Goal: Communication & Community: Connect with others

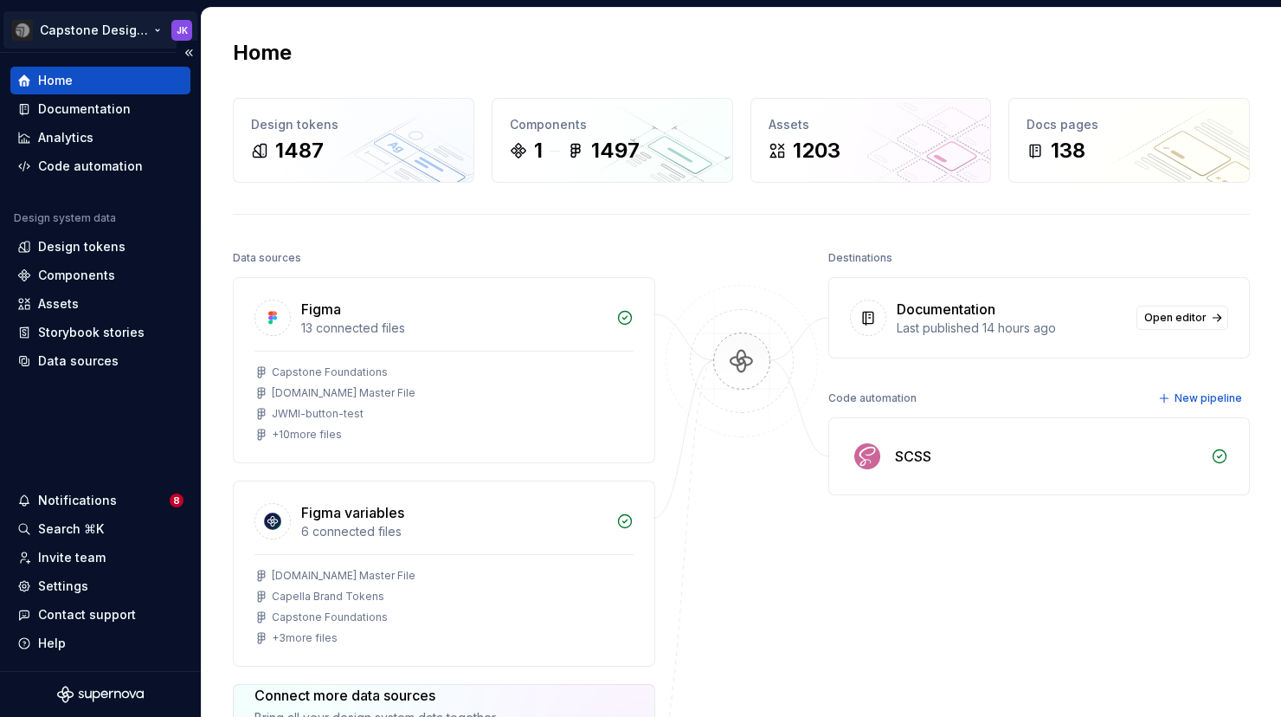
click at [154, 31] on html "Capstone Design System JK Home Documentation Analytics Code automation Design s…" at bounding box center [640, 358] width 1281 height 717
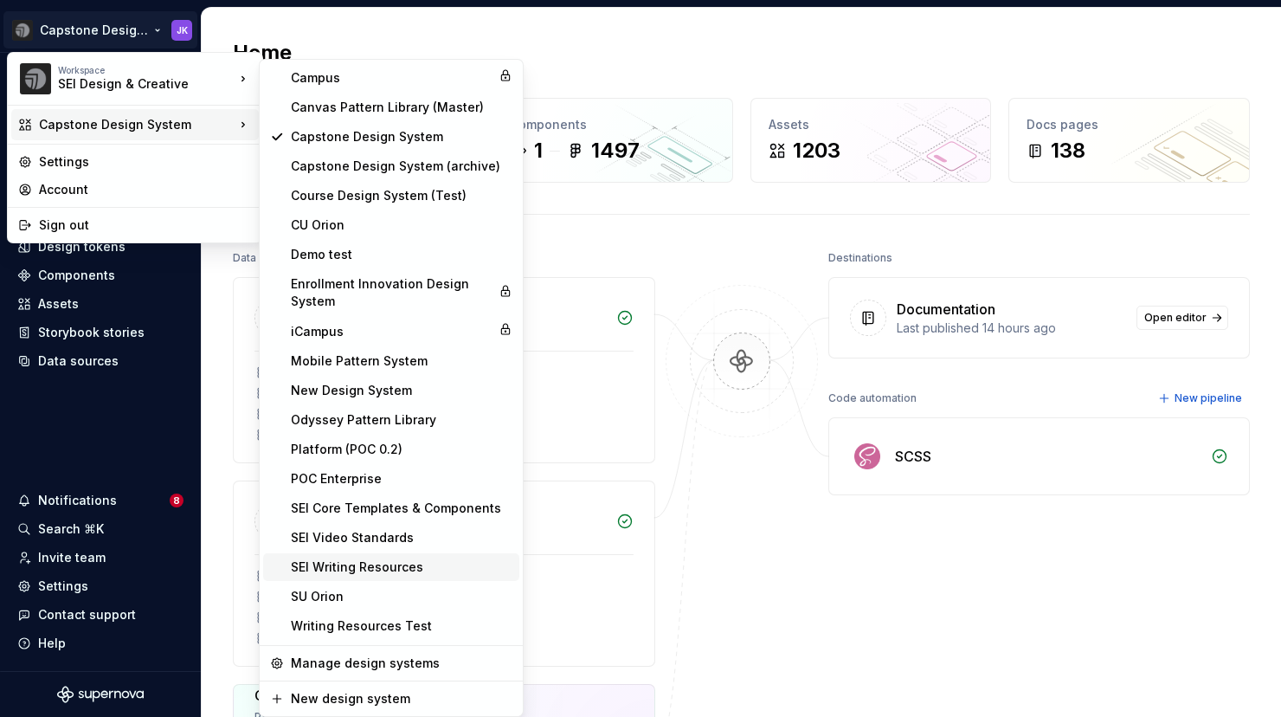
click at [335, 570] on div "SEI Writing Resources" at bounding box center [402, 566] width 222 height 17
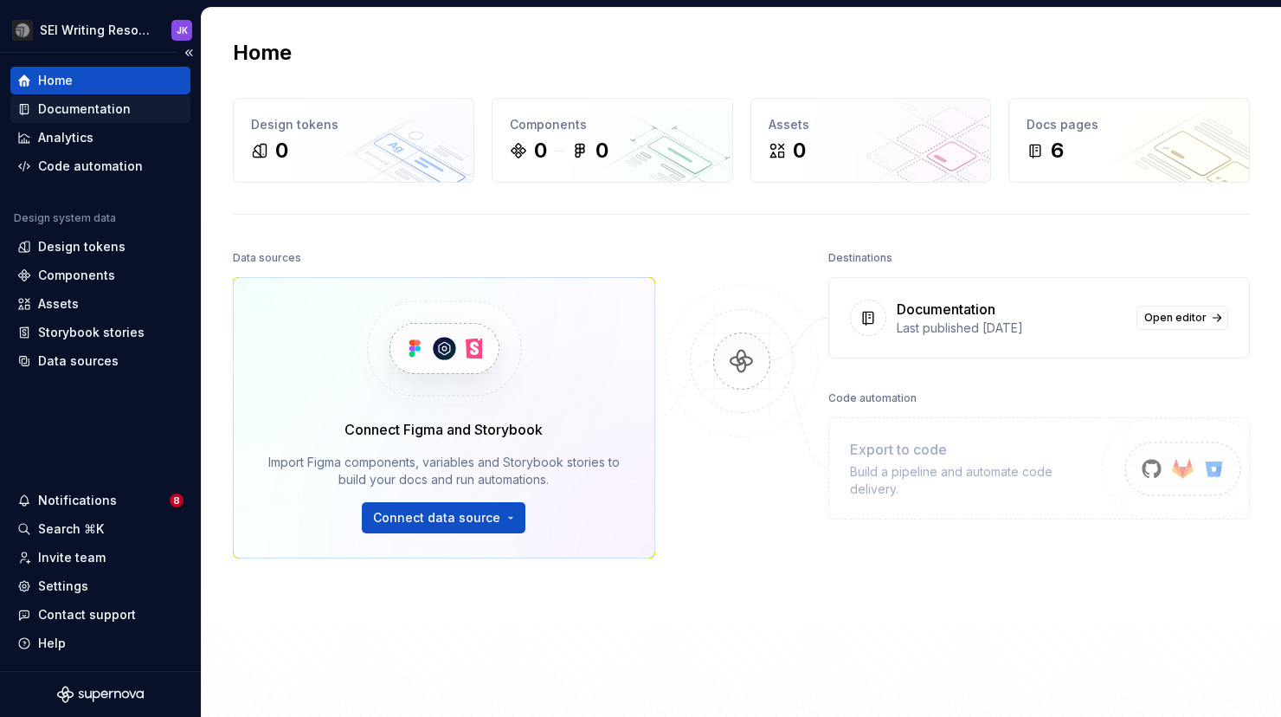
click at [118, 110] on div "Documentation" at bounding box center [84, 108] width 93 height 17
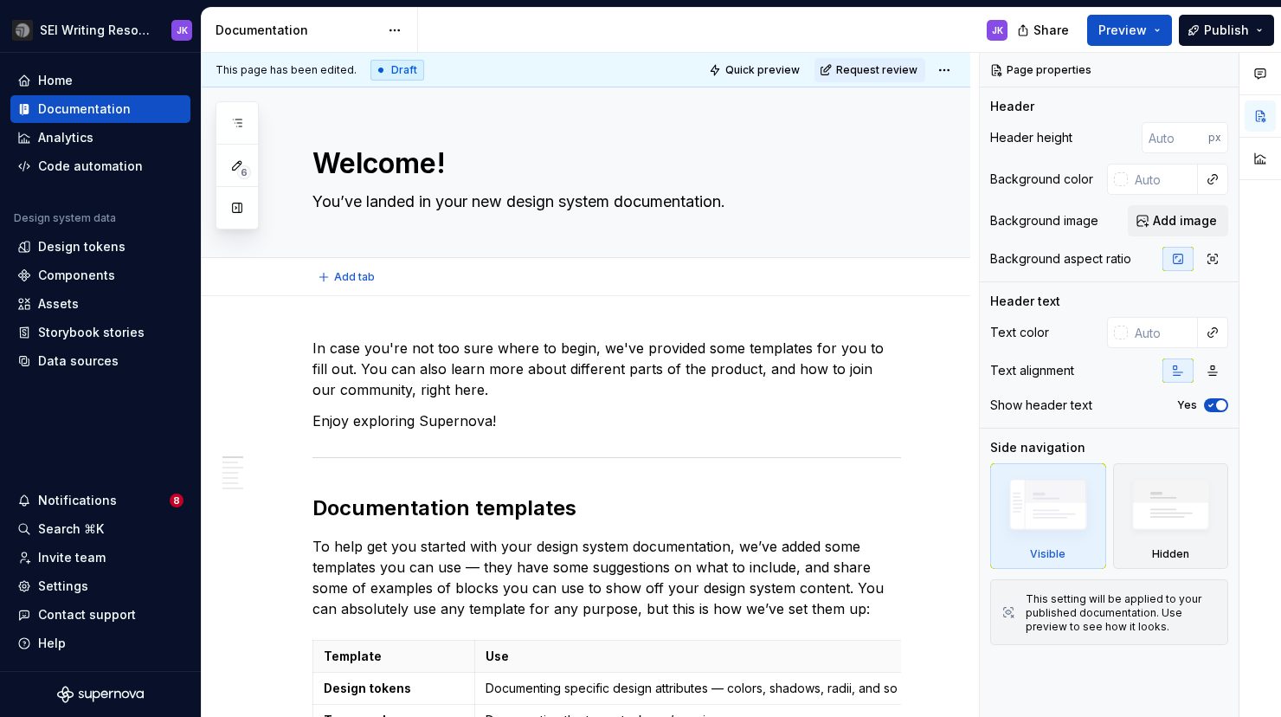
type textarea "*"
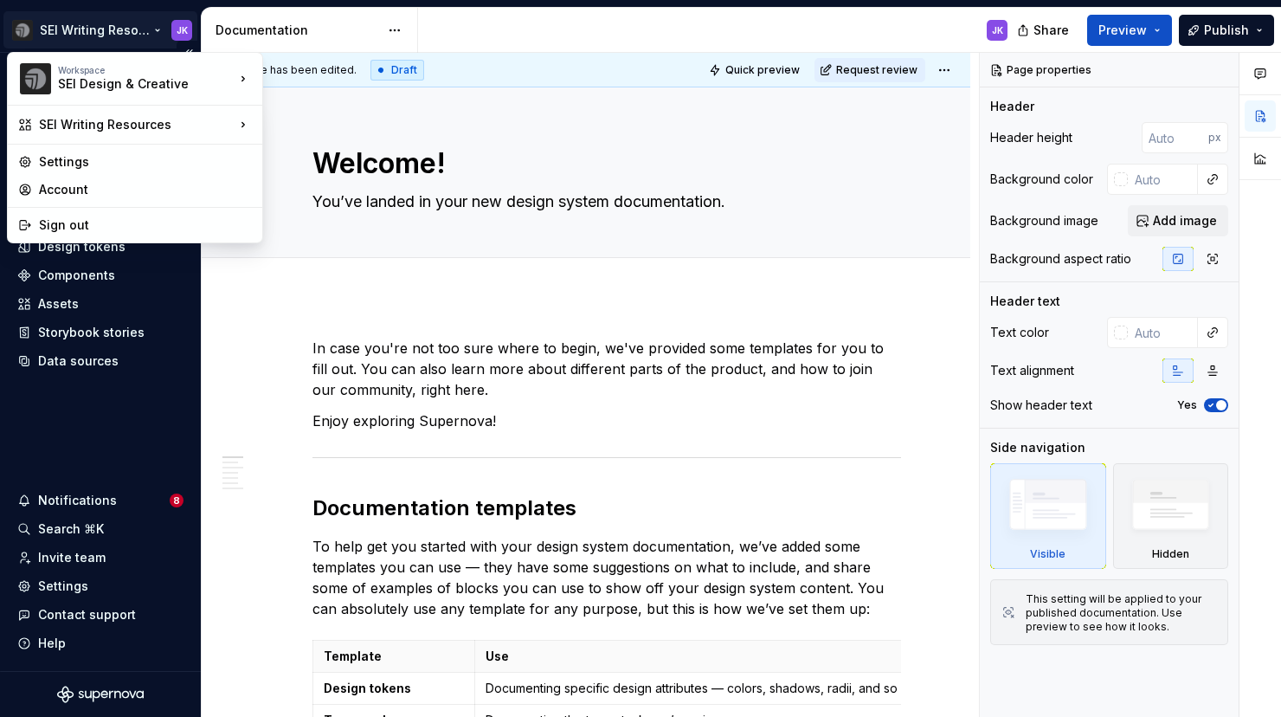
click at [153, 29] on html "SEI Writing Resources JK Home Documentation Analytics Code automation Design sy…" at bounding box center [640, 358] width 1281 height 717
click at [76, 156] on div "Settings" at bounding box center [145, 161] width 213 height 17
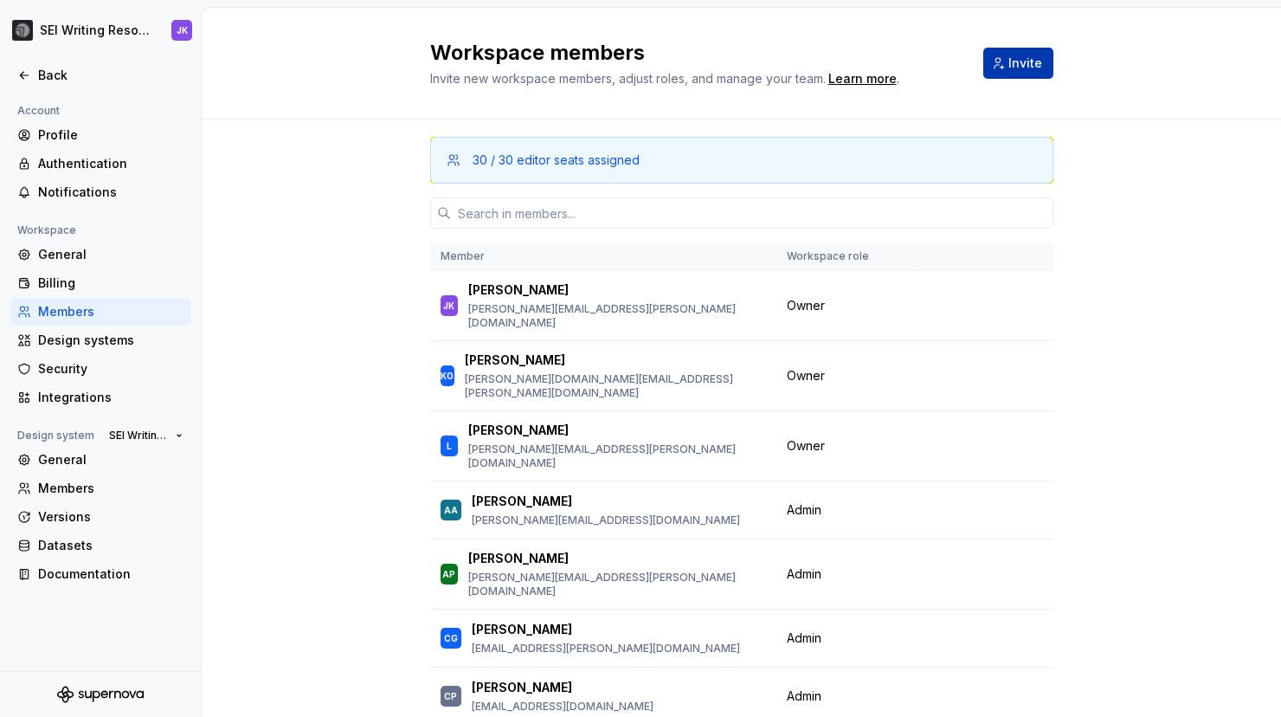
click at [1025, 62] on span "Invite" at bounding box center [1025, 63] width 34 height 17
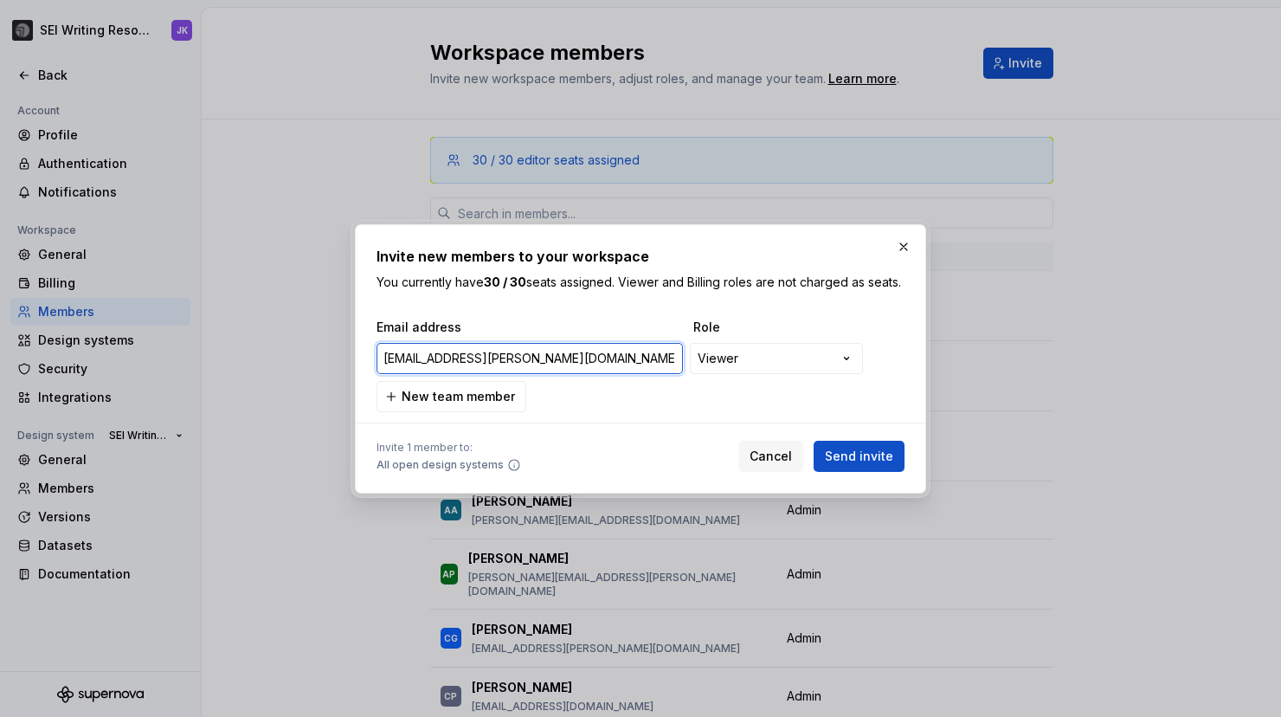
click at [405, 365] on input "[EMAIL_ADDRESS][PERSON_NAME][DOMAIN_NAME]" at bounding box center [530, 358] width 306 height 31
type input "[PERSON_NAME][EMAIL_ADDRESS][PERSON_NAME][DOMAIN_NAME]"
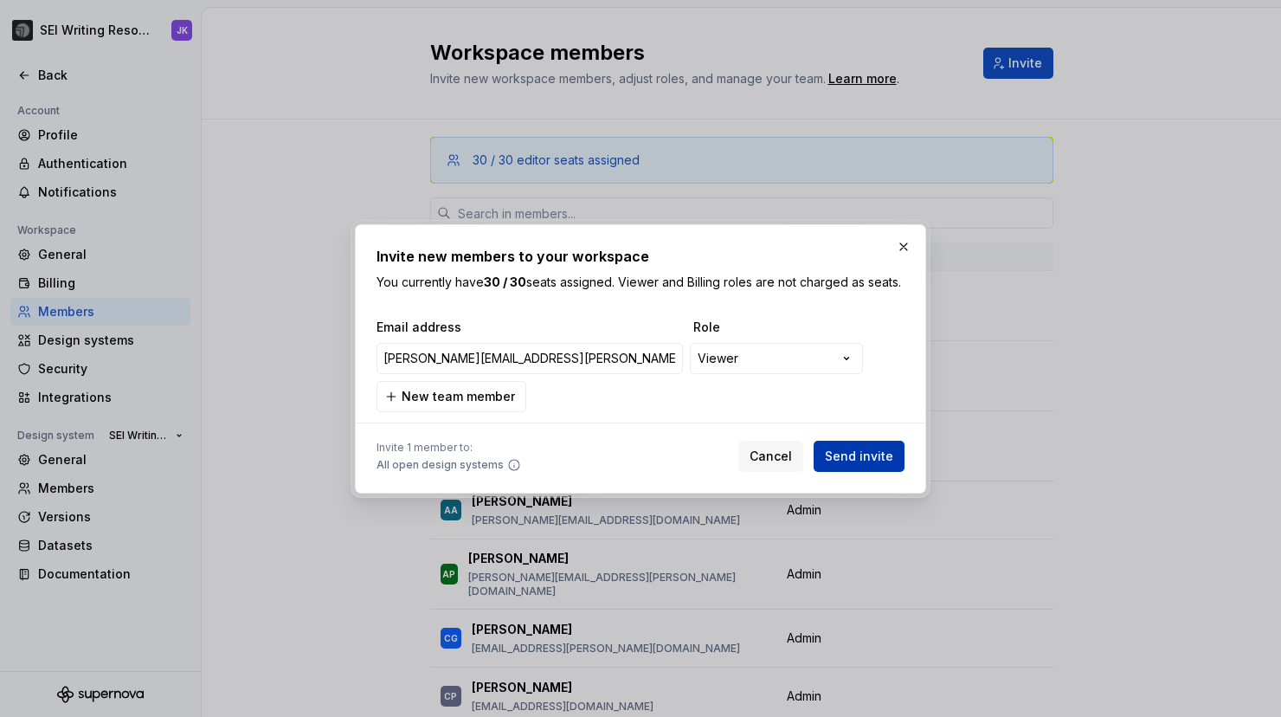
click at [867, 462] on span "Send invite" at bounding box center [859, 456] width 68 height 17
